Goal: Task Accomplishment & Management: Manage account settings

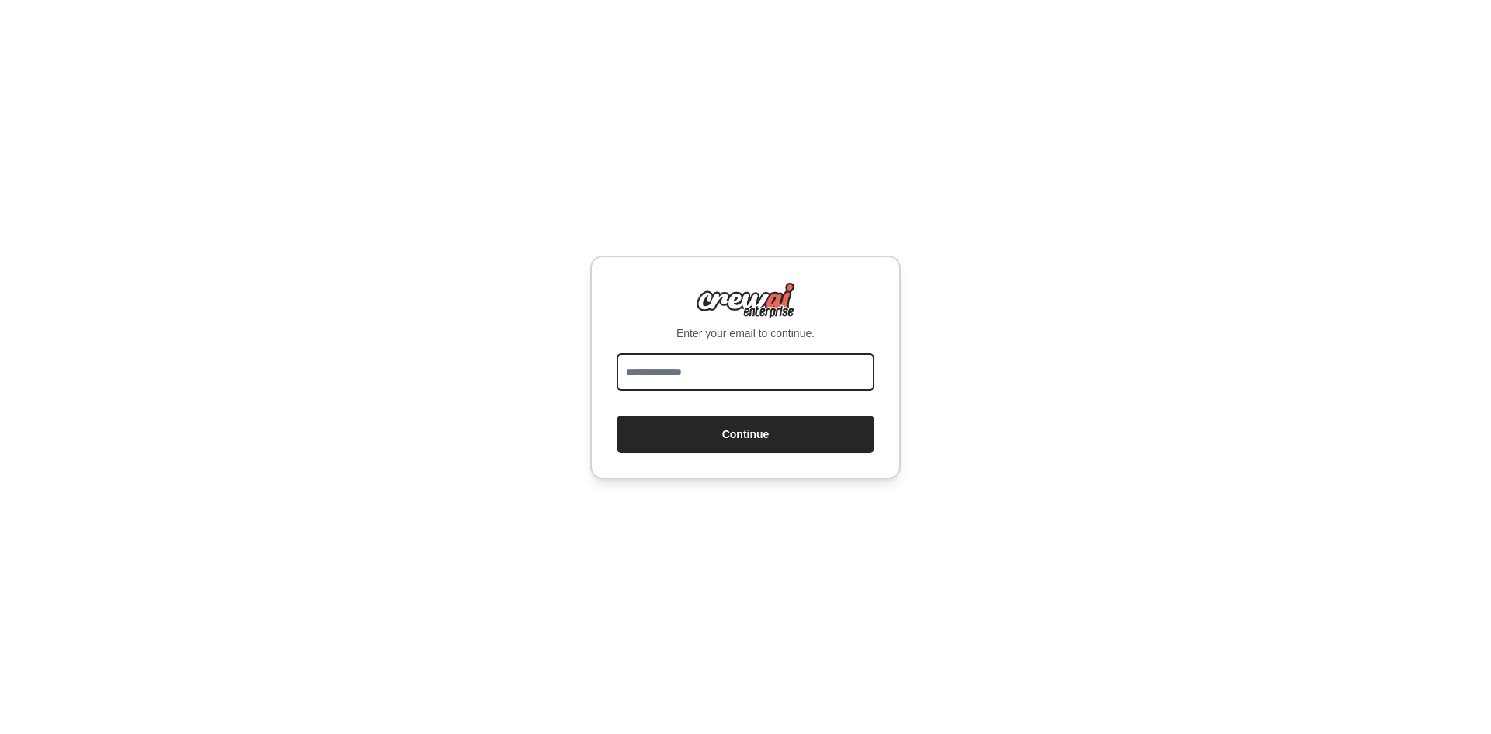
click at [746, 376] on input "email" at bounding box center [746, 371] width 258 height 37
type input "**********"
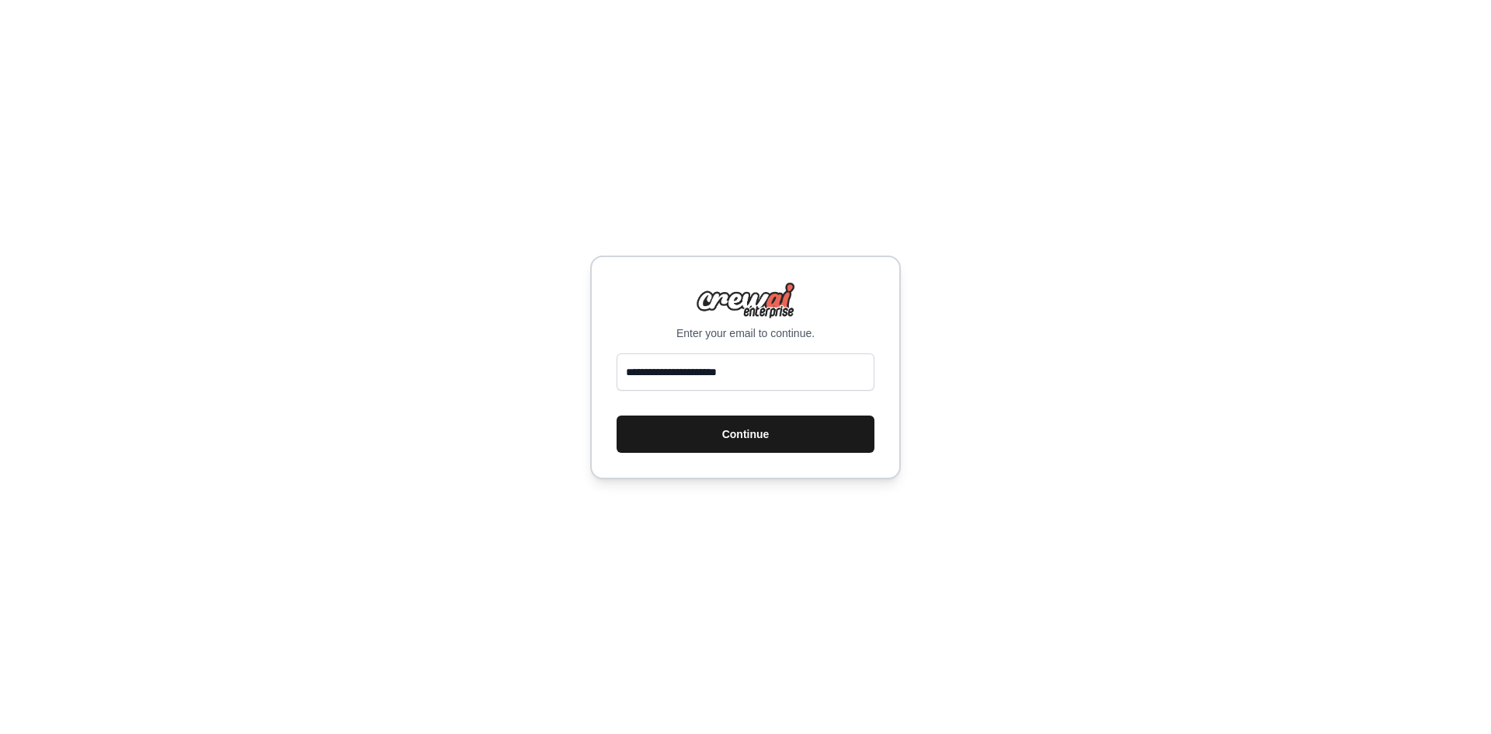
click at [752, 429] on button "Continue" at bounding box center [746, 433] width 258 height 37
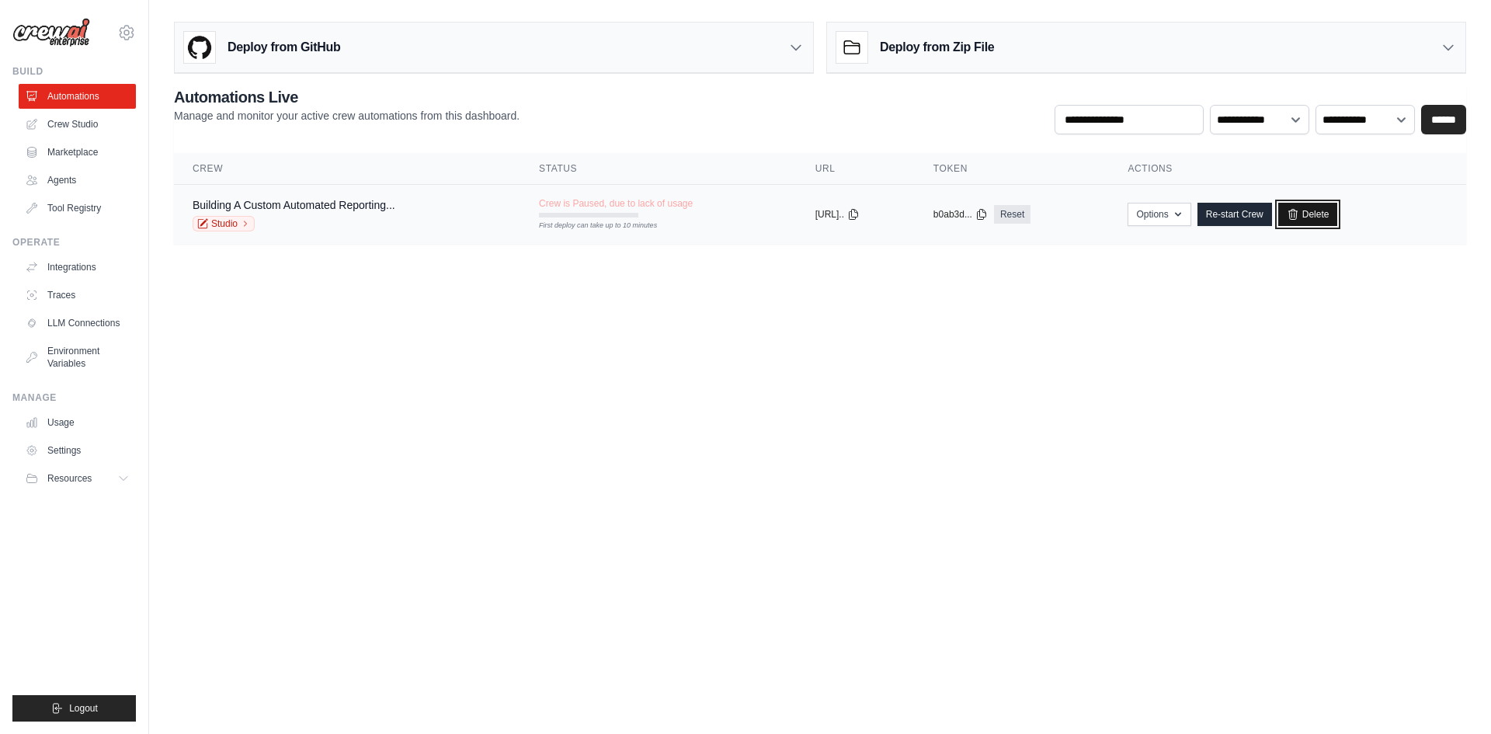
click at [1323, 217] on link "Delete" at bounding box center [1308, 214] width 60 height 23
